Goal: Navigation & Orientation: Find specific page/section

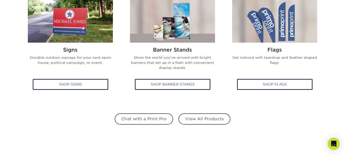
scroll to position [332, 0]
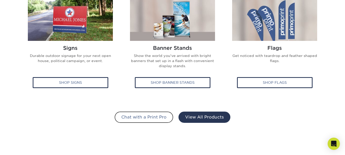
click at [210, 120] on link "View All Products" at bounding box center [205, 117] width 52 height 11
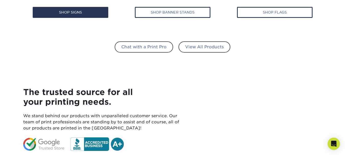
scroll to position [435, 0]
